Goal: Entertainment & Leisure: Consume media (video, audio)

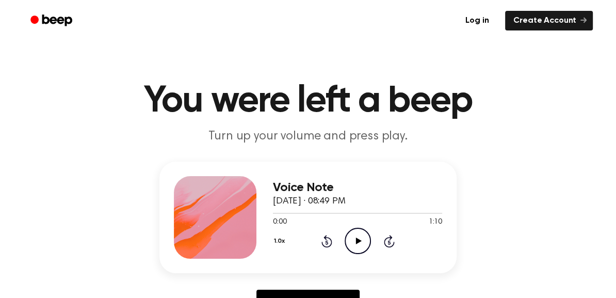
click at [359, 236] on icon "Play Audio" at bounding box center [358, 240] width 26 height 26
click at [346, 236] on icon "Play Audio" at bounding box center [358, 240] width 26 height 26
click at [352, 242] on icon "Play Audio" at bounding box center [358, 240] width 26 height 26
